Goal: Task Accomplishment & Management: Complete application form

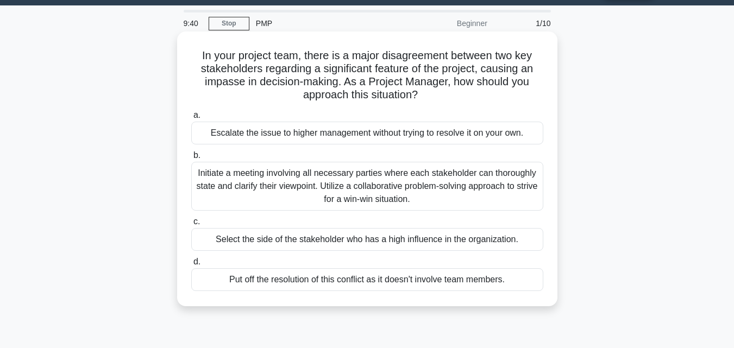
scroll to position [34, 0]
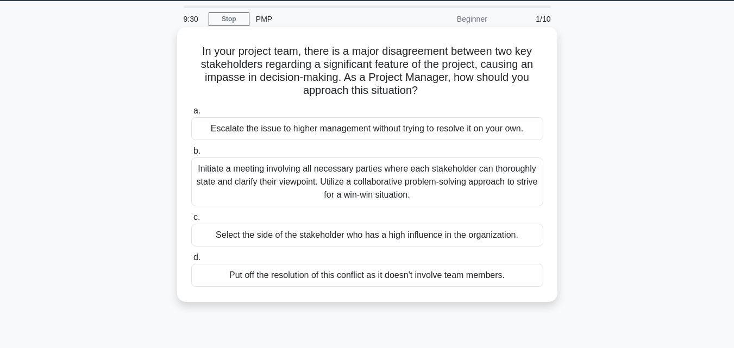
click at [376, 182] on div "Initiate a meeting involving all necessary parties where each stakeholder can t…" at bounding box center [367, 182] width 352 height 49
click at [191, 155] on input "b. Initiate a meeting involving all necessary parties where each stakeholder ca…" at bounding box center [191, 151] width 0 height 7
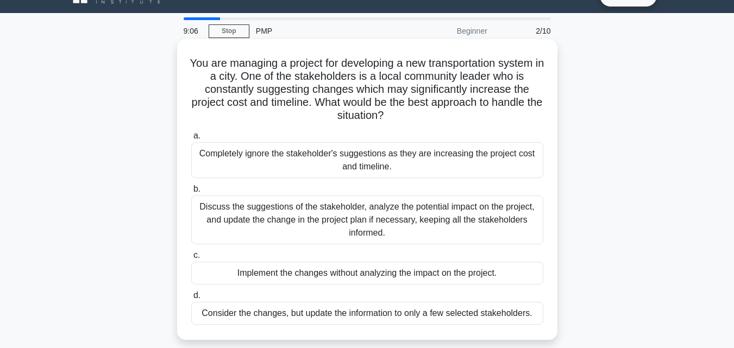
scroll to position [32, 0]
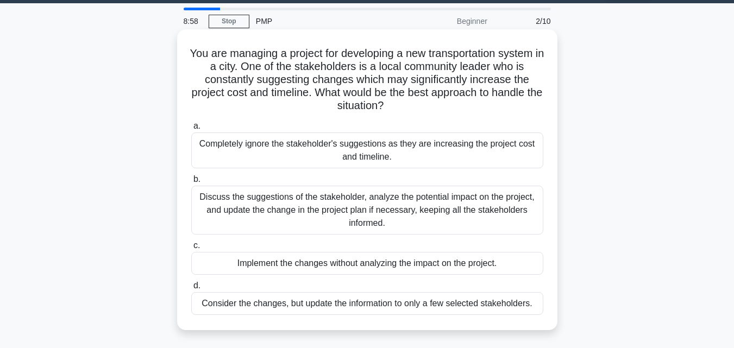
click at [389, 212] on div "Discuss the suggestions of the stakeholder, analyze the potential impact on the…" at bounding box center [367, 210] width 352 height 49
click at [191, 183] on input "b. Discuss the suggestions of the stakeholder, analyze the potential impact on …" at bounding box center [191, 179] width 0 height 7
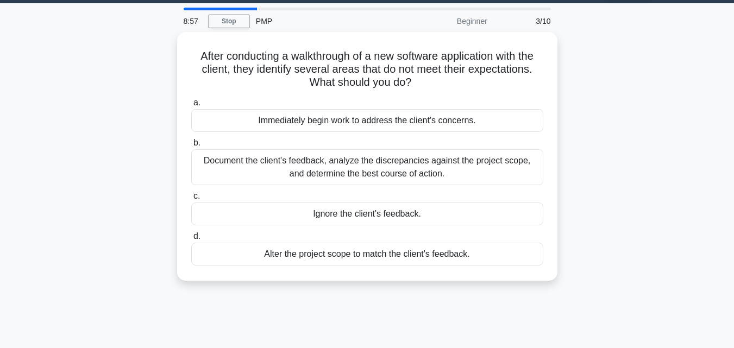
scroll to position [0, 0]
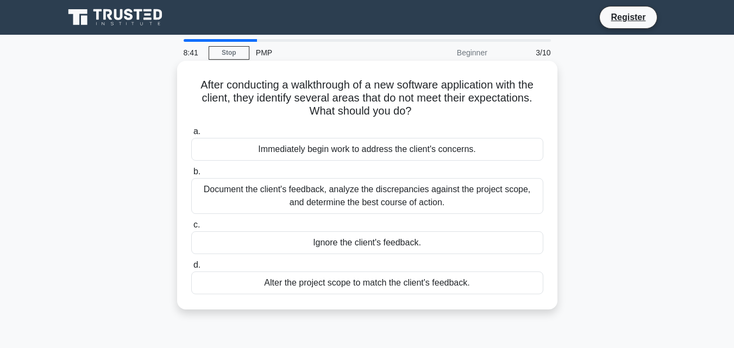
click at [331, 146] on div "Immediately begin work to address the client's concerns." at bounding box center [367, 149] width 352 height 23
click at [191, 135] on input "a. Immediately begin work to address the client's concerns." at bounding box center [191, 131] width 0 height 7
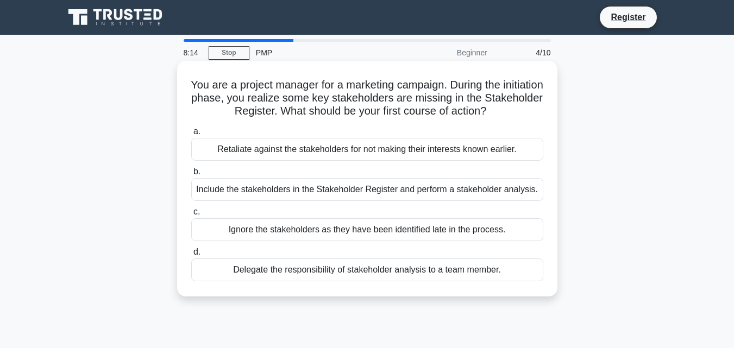
click at [358, 187] on div "Include the stakeholders in the Stakeholder Register and perform a stakeholder …" at bounding box center [367, 189] width 352 height 23
click at [191, 175] on input "b. Include the stakeholders in the Stakeholder Register and perform a stakehold…" at bounding box center [191, 171] width 0 height 7
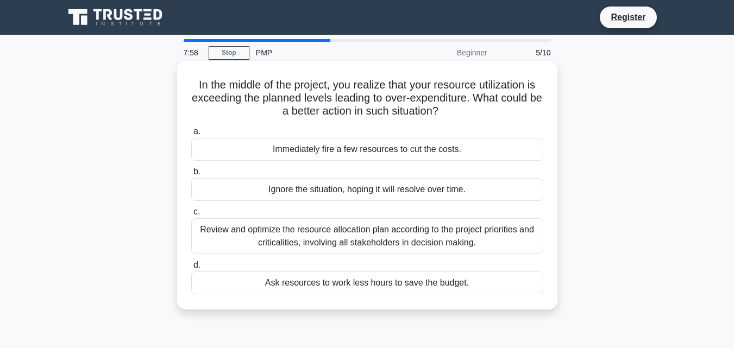
click at [255, 232] on div "Review and optimize the resource allocation plan according to the project prior…" at bounding box center [367, 236] width 352 height 36
click at [191, 216] on input "c. Review and optimize the resource allocation plan according to the project pr…" at bounding box center [191, 212] width 0 height 7
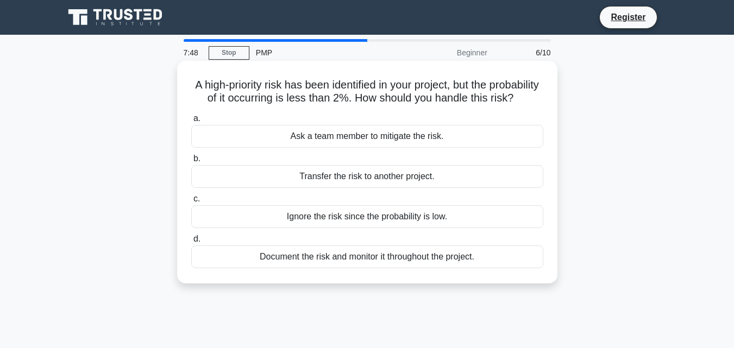
click at [360, 148] on div "Ask a team member to mitigate the risk." at bounding box center [367, 136] width 352 height 23
click at [191, 122] on input "a. Ask a team member to mitigate the risk." at bounding box center [191, 118] width 0 height 7
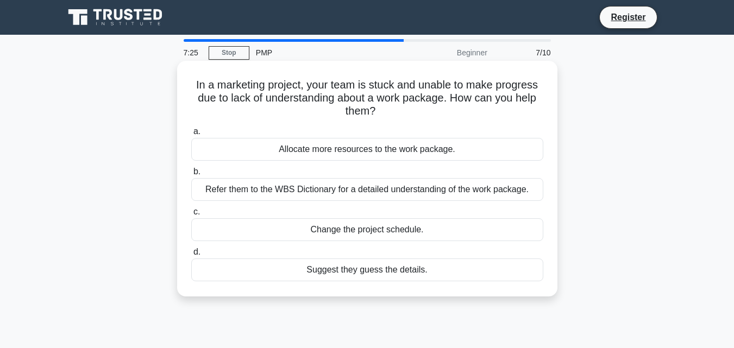
click at [353, 193] on div "Refer them to the WBS Dictionary for a detailed understanding of the work packa…" at bounding box center [367, 189] width 352 height 23
click at [191, 175] on input "b. Refer them to the WBS Dictionary for a detailed understanding of the work pa…" at bounding box center [191, 171] width 0 height 7
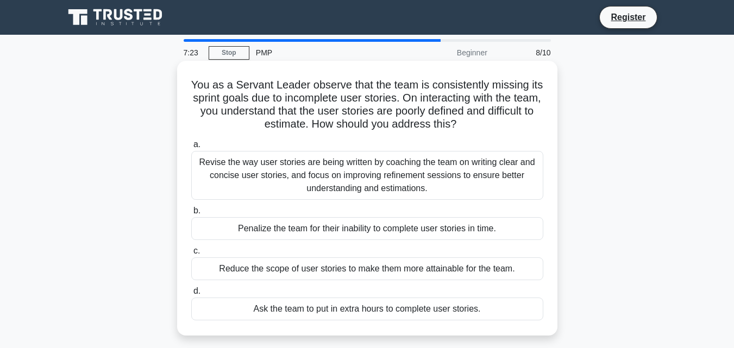
click at [348, 262] on div "Reduce the scope of user stories to make them more attainable for the team." at bounding box center [367, 268] width 352 height 23
click at [191, 255] on input "c. Reduce the scope of user stories to make them more attainable for the team." at bounding box center [191, 251] width 0 height 7
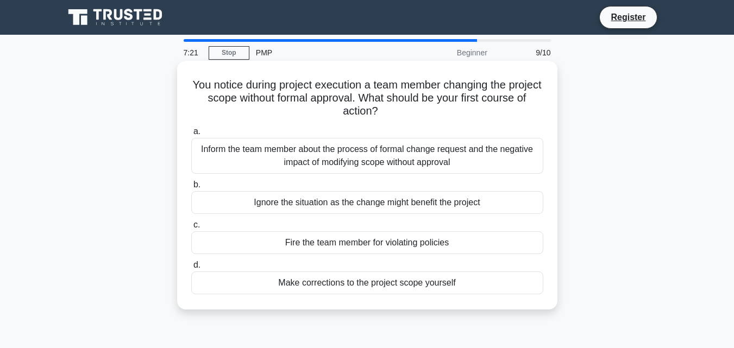
click at [324, 172] on div "Inform the team member about the process of formal change request and the negat…" at bounding box center [367, 156] width 352 height 36
click at [191, 135] on input "a. Inform the team member about the process of formal change request and the ne…" at bounding box center [191, 131] width 0 height 7
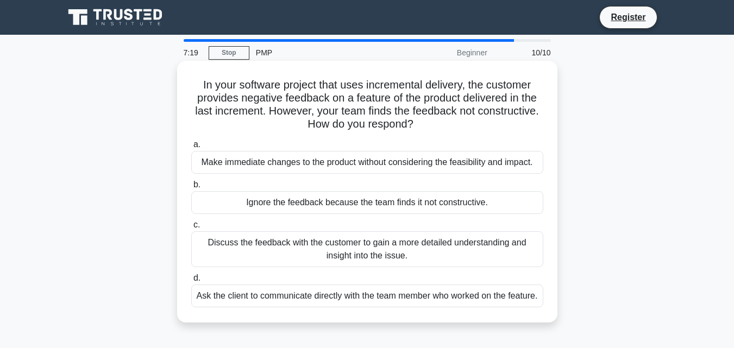
click at [347, 253] on div "Discuss the feedback with the customer to gain a more detailed understanding an…" at bounding box center [367, 249] width 352 height 36
click at [191, 229] on input "c. Discuss the feedback with the customer to gain a more detailed understanding…" at bounding box center [191, 225] width 0 height 7
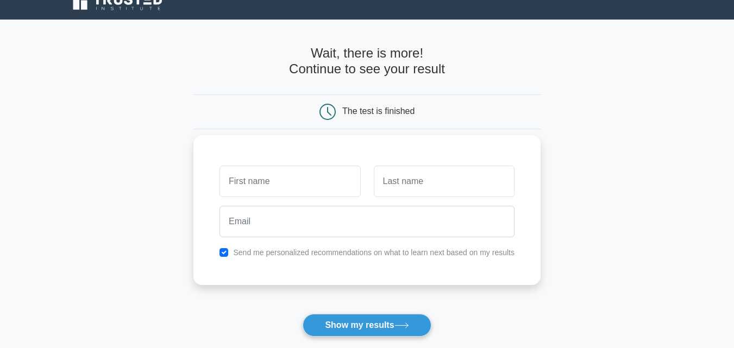
click at [250, 184] on input "text" at bounding box center [289, 182] width 141 height 32
type input "sibonelo"
click at [436, 188] on input "text" at bounding box center [444, 182] width 141 height 32
type input "mthuli"
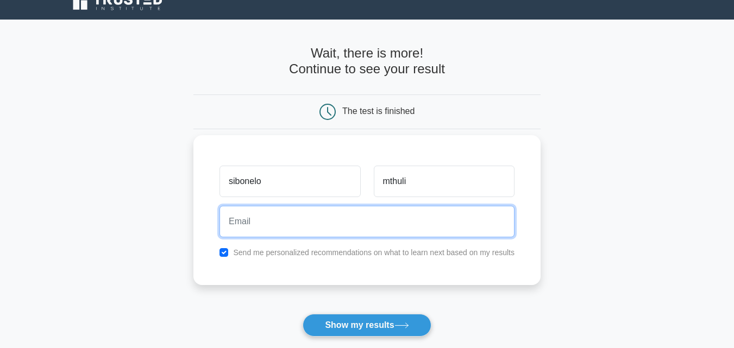
click at [242, 223] on input "email" at bounding box center [366, 222] width 295 height 32
type input "[EMAIL_ADDRESS][DOMAIN_NAME]"
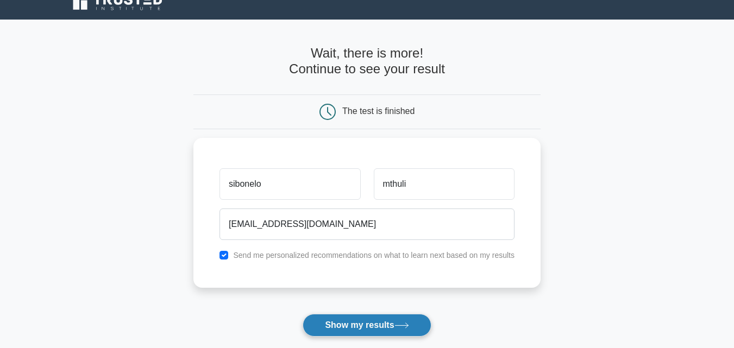
click at [334, 319] on button "Show my results" at bounding box center [367, 325] width 128 height 23
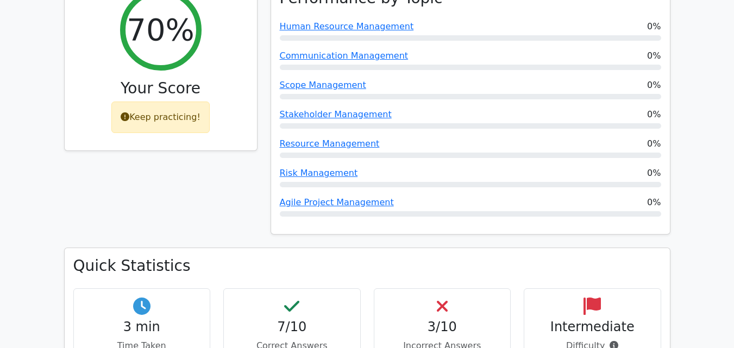
scroll to position [525, 0]
